Goal: Task Accomplishment & Management: Manage account settings

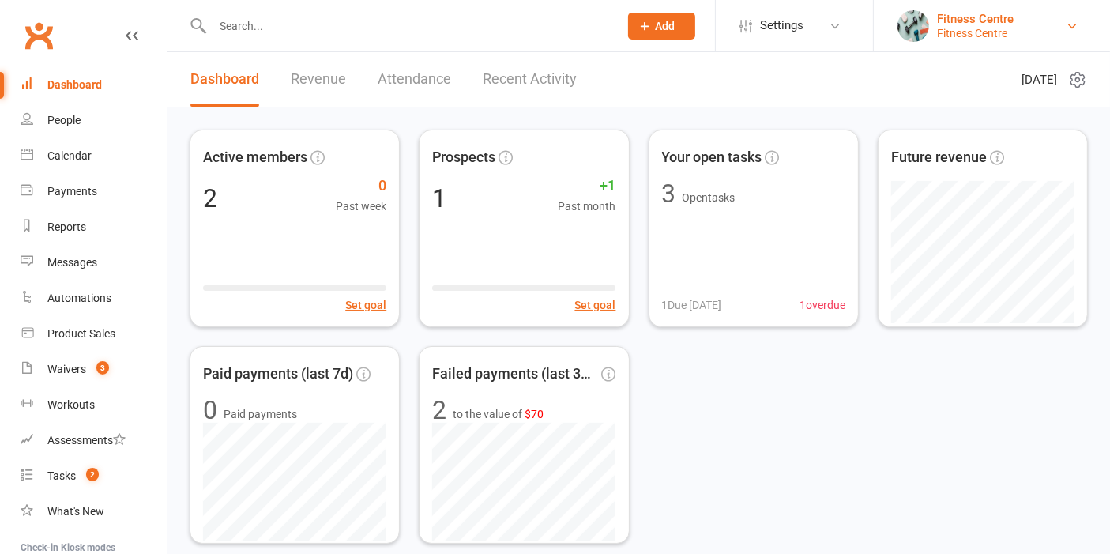
click at [984, 21] on div "Fitness Centre" at bounding box center [975, 19] width 77 height 14
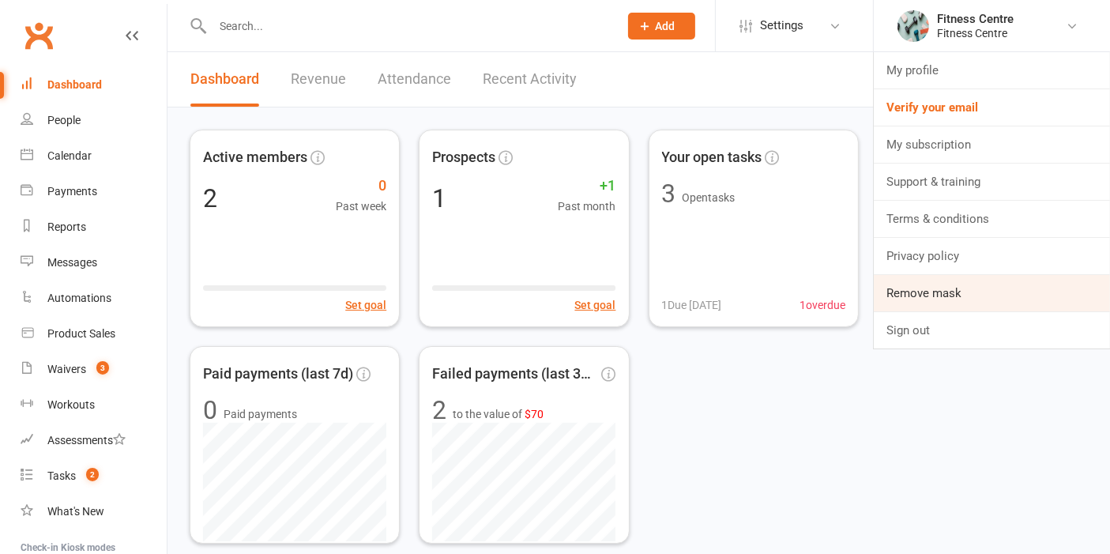
click at [959, 288] on link "Remove mask" at bounding box center [992, 293] width 236 height 36
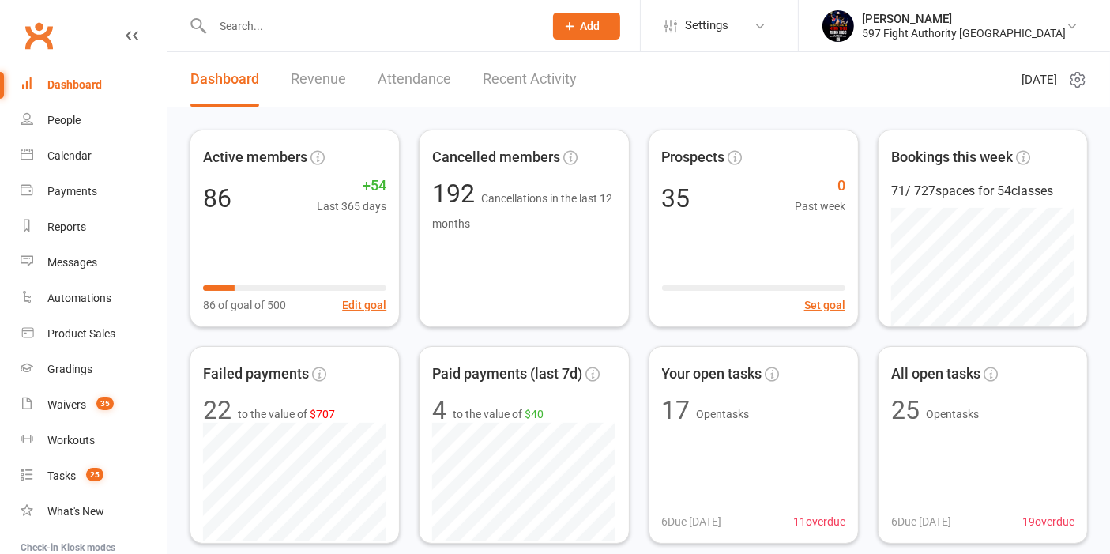
click at [835, 104] on header "Dashboard Revenue Attendance Recent Activity [DATE]" at bounding box center [639, 79] width 943 height 55
drag, startPoint x: 869, startPoint y: 85, endPoint x: 836, endPoint y: 70, distance: 36.8
click at [869, 85] on header "Dashboard Revenue Attendance Recent Activity [DATE]" at bounding box center [639, 79] width 943 height 55
click at [826, 89] on header "Dashboard Revenue Attendance Recent Activity [DATE]" at bounding box center [639, 79] width 943 height 55
click at [860, 96] on header "Dashboard Revenue Attendance Recent Activity [DATE]" at bounding box center [639, 79] width 943 height 55
